Goal: Task Accomplishment & Management: Use online tool/utility

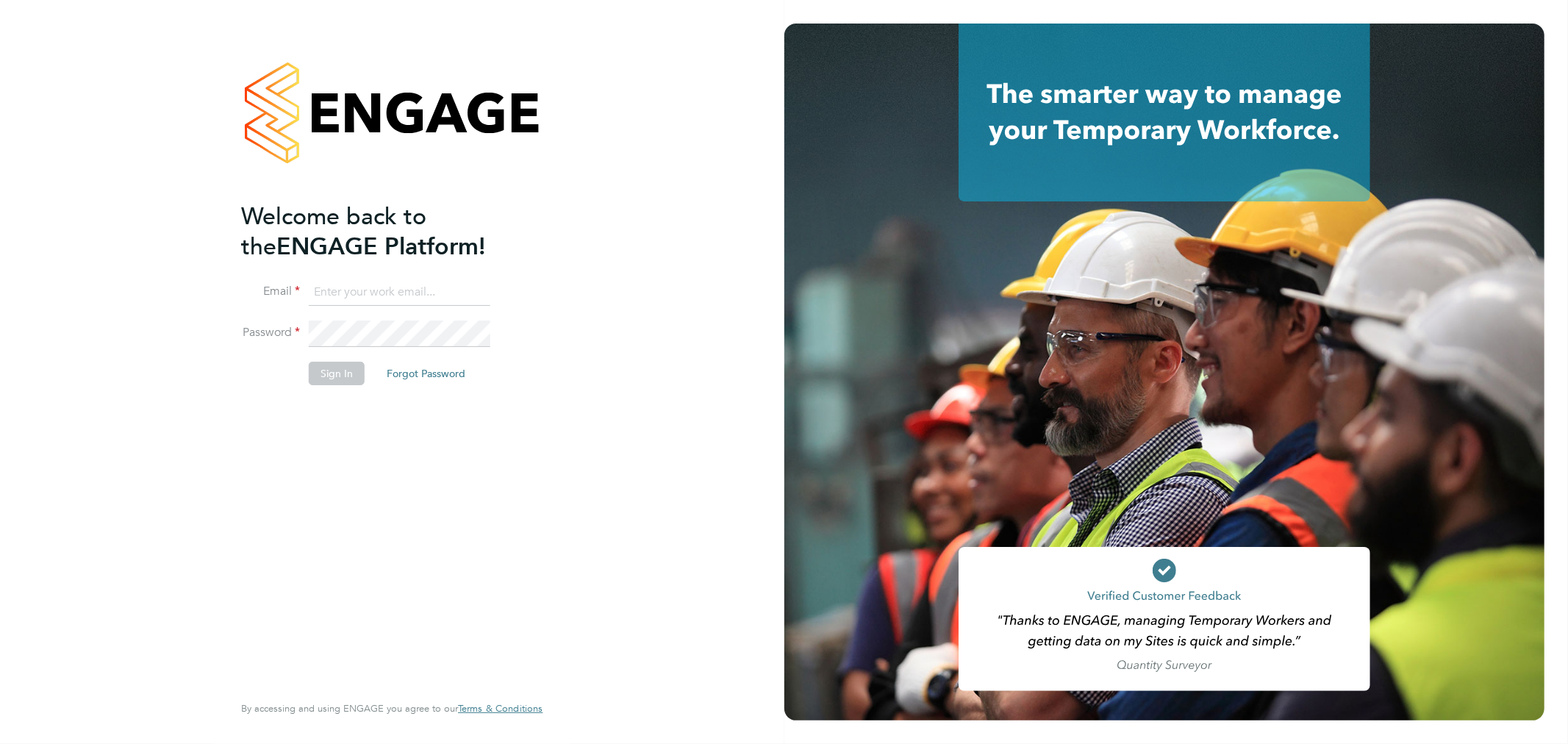
type input "[EMAIL_ADDRESS][DOMAIN_NAME]"
click at [357, 377] on button "Sign In" at bounding box center [336, 373] width 56 height 24
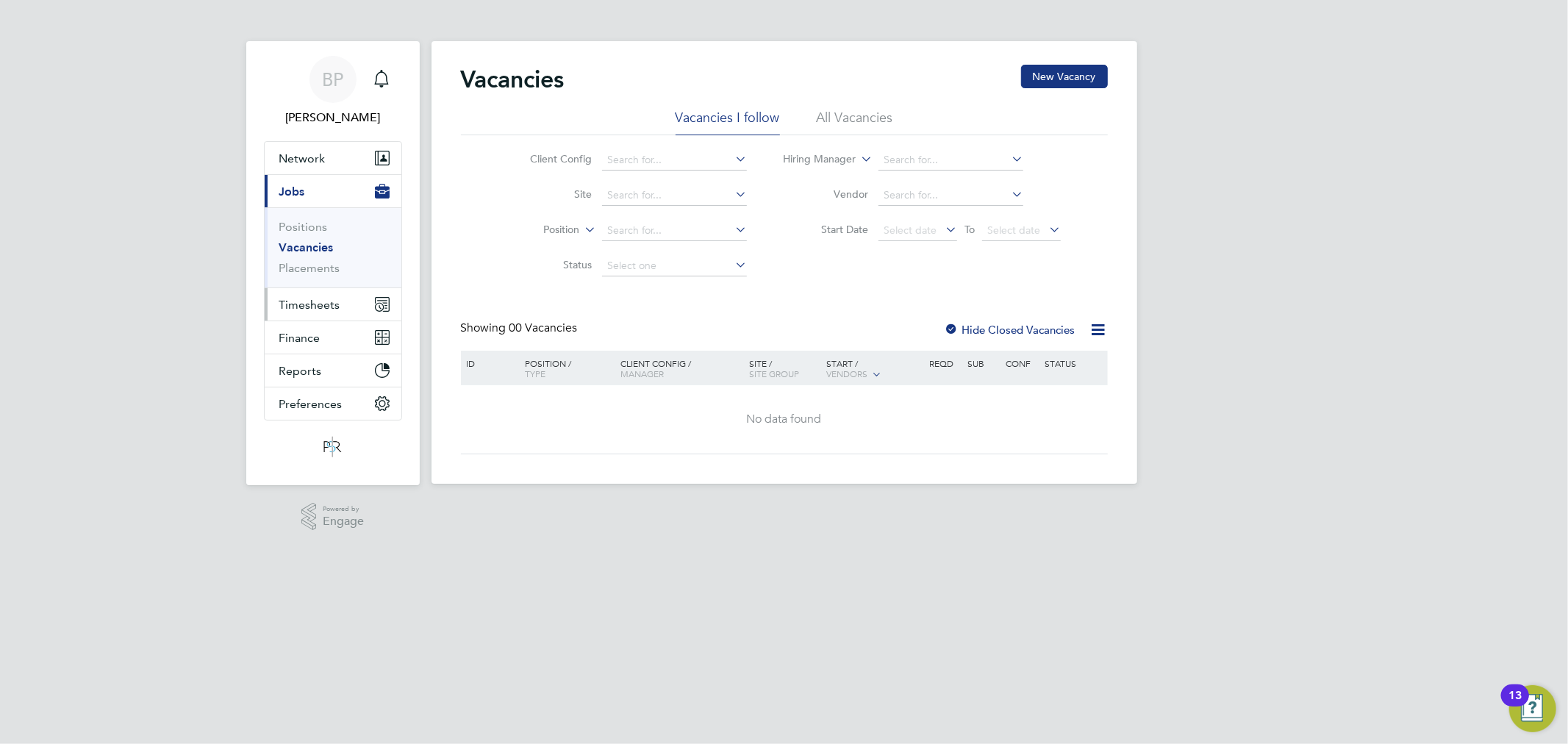
click at [341, 295] on button "Timesheets" at bounding box center [332, 304] width 136 height 32
click at [339, 258] on li "Timesheets" at bounding box center [334, 263] width 111 height 21
click at [325, 258] on link "Timesheets" at bounding box center [309, 260] width 61 height 14
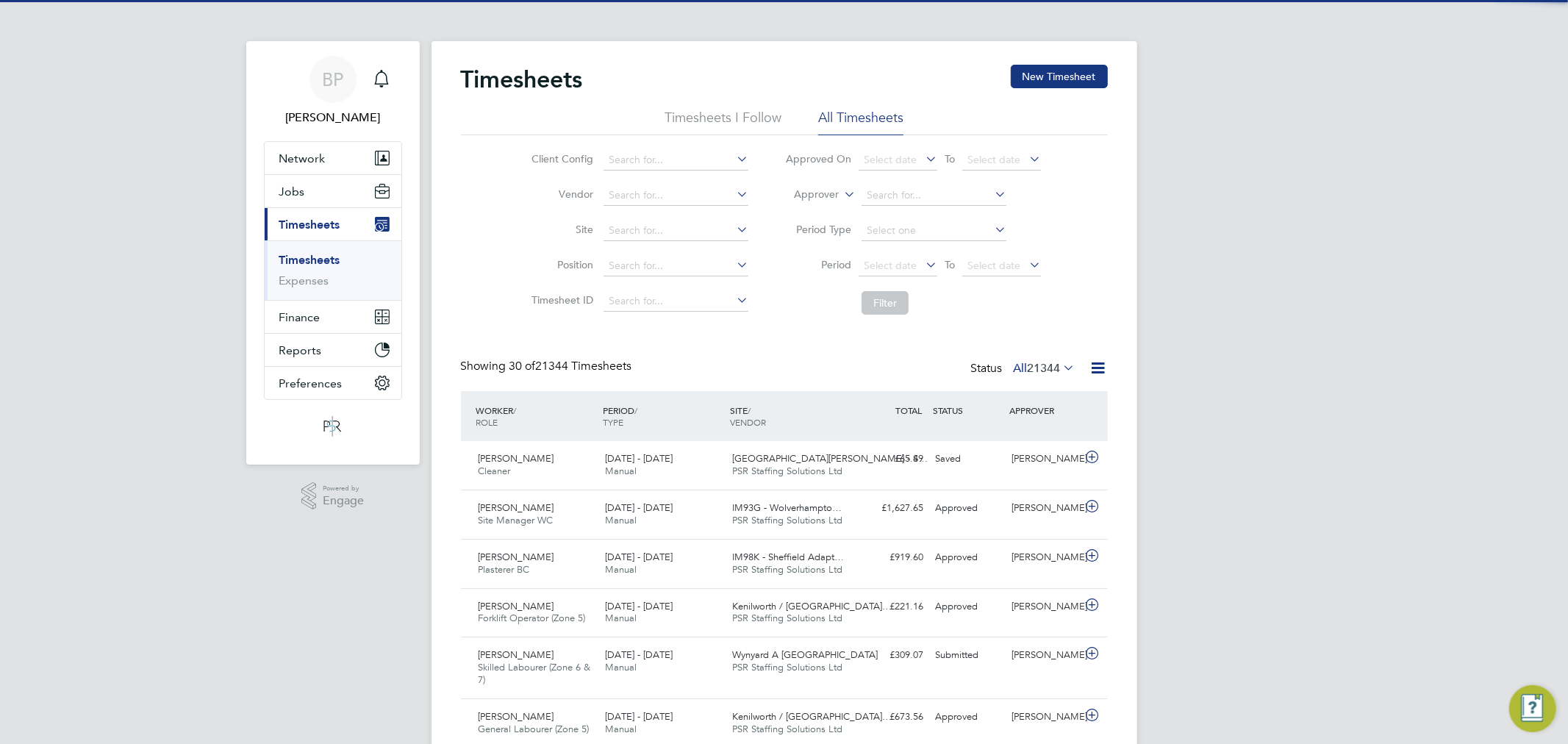
click at [811, 190] on label "Approver" at bounding box center [805, 194] width 66 height 14
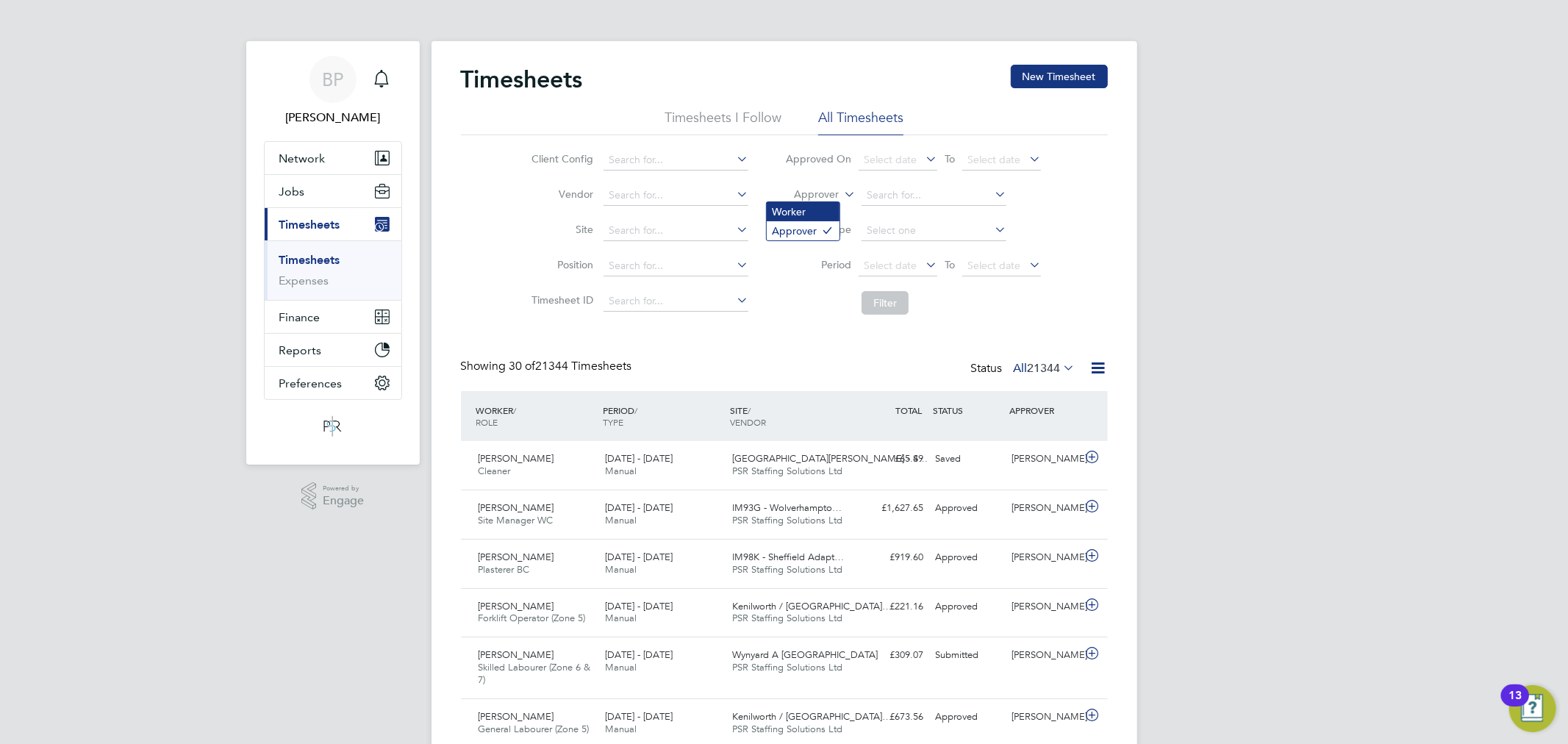
click at [813, 212] on li "Worker" at bounding box center [803, 211] width 72 height 19
click at [861, 194] on input at bounding box center [934, 195] width 145 height 21
click at [1099, 368] on icon at bounding box center [1098, 368] width 18 height 18
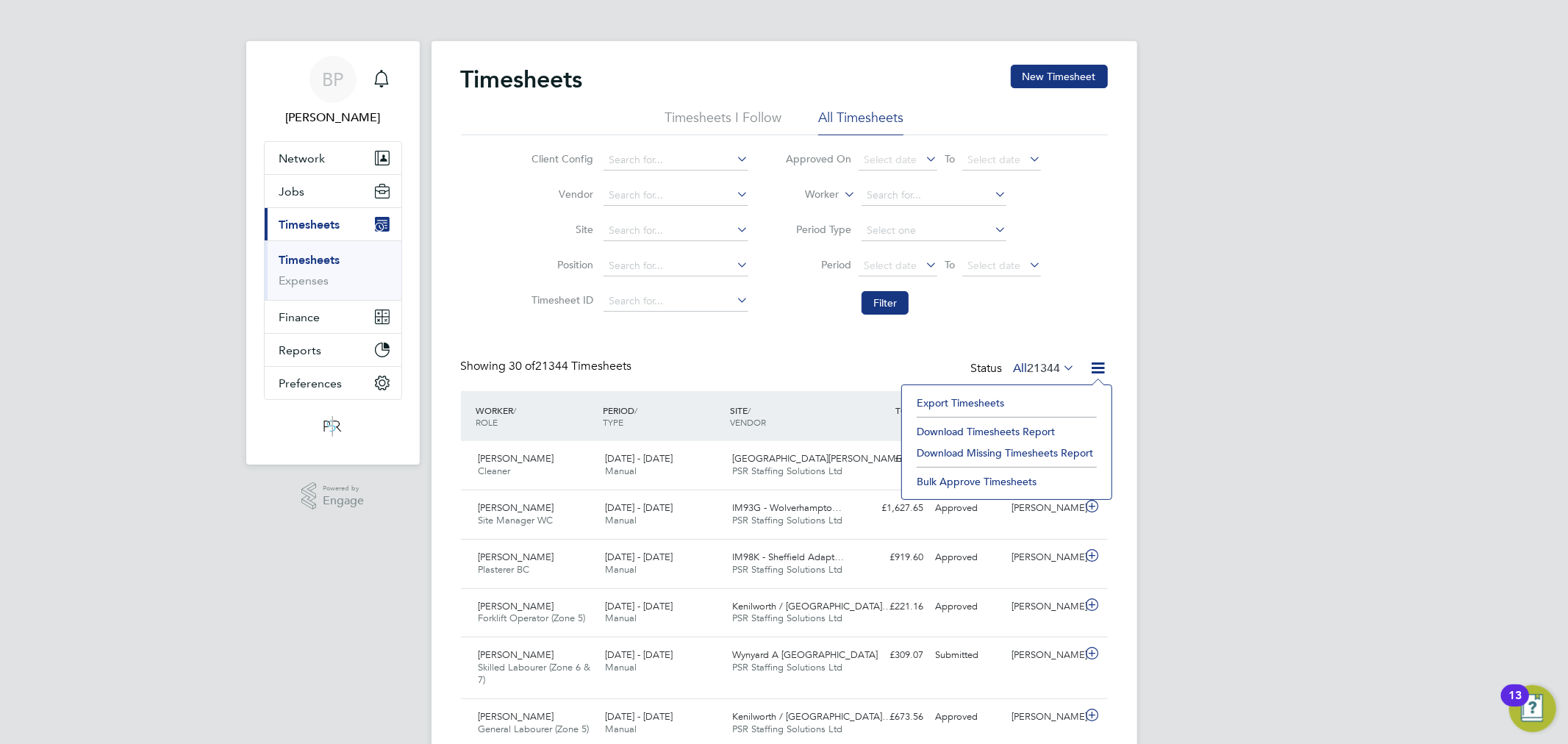
click at [990, 398] on li "Export Timesheets" at bounding box center [1007, 402] width 195 height 21
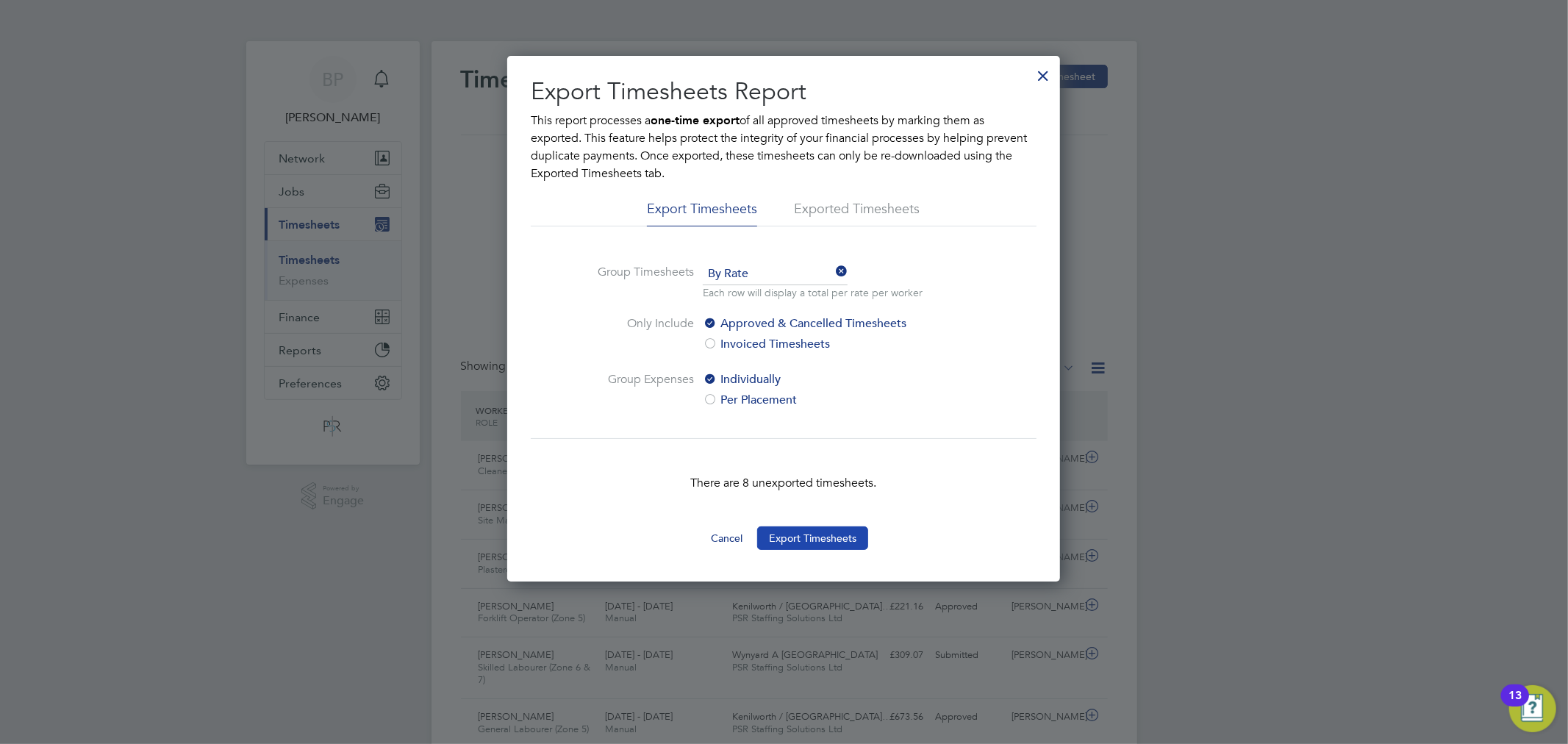
click at [819, 541] on button "Export Timesheets" at bounding box center [813, 537] width 111 height 24
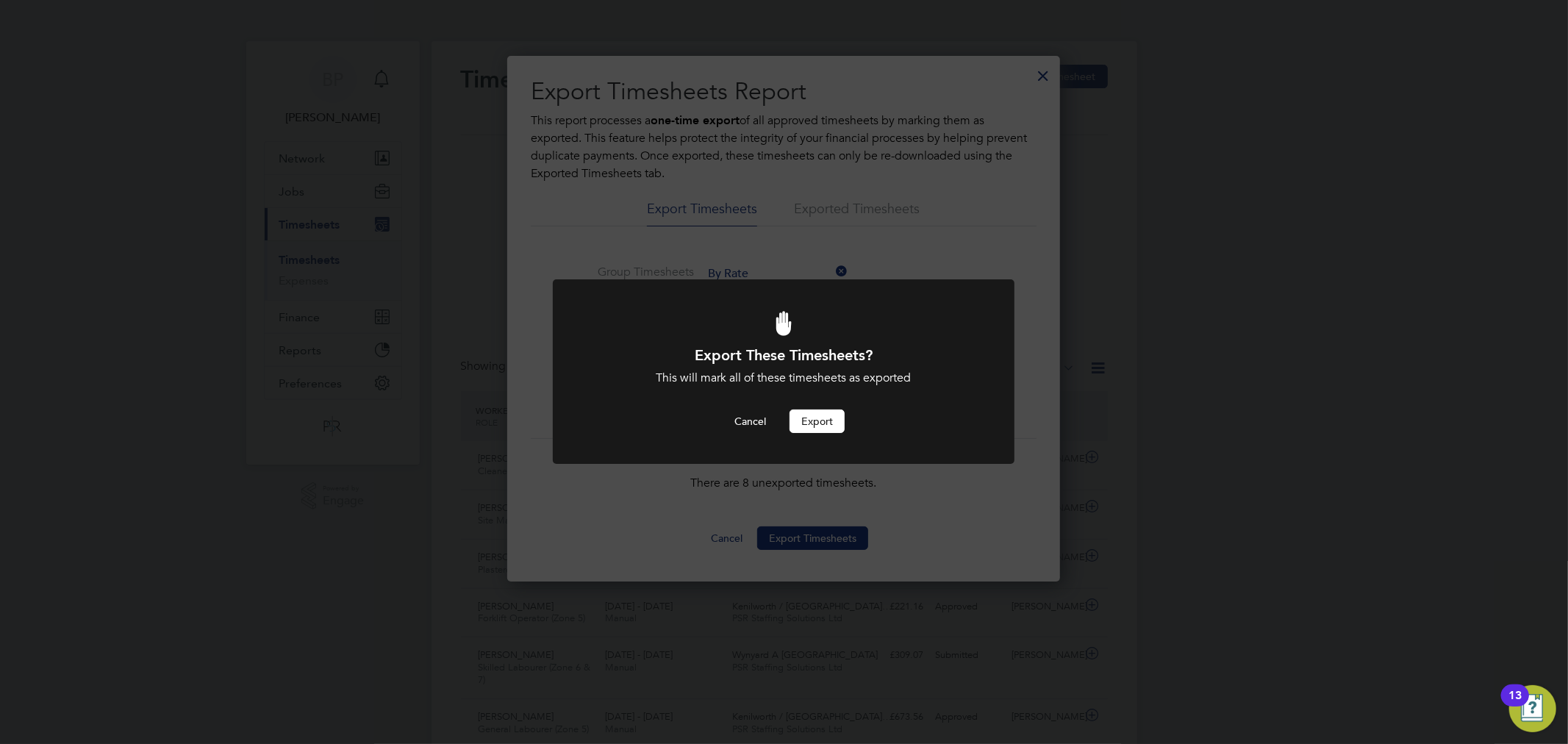
click at [816, 423] on button "Export" at bounding box center [817, 421] width 55 height 24
